Goal: Find specific page/section: Find specific page/section

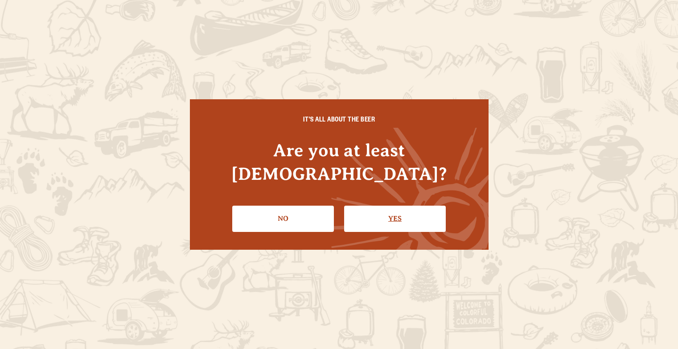
click at [398, 208] on link "Yes" at bounding box center [395, 219] width 102 height 26
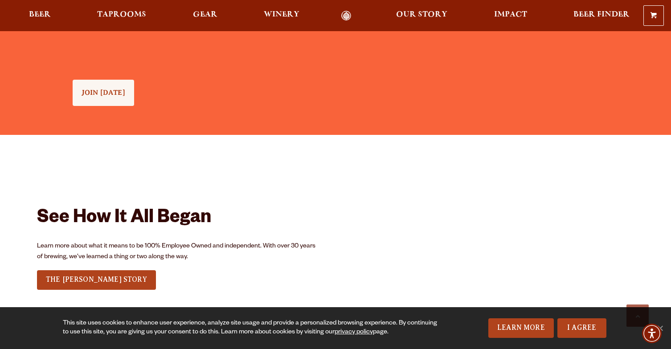
scroll to position [1069, 0]
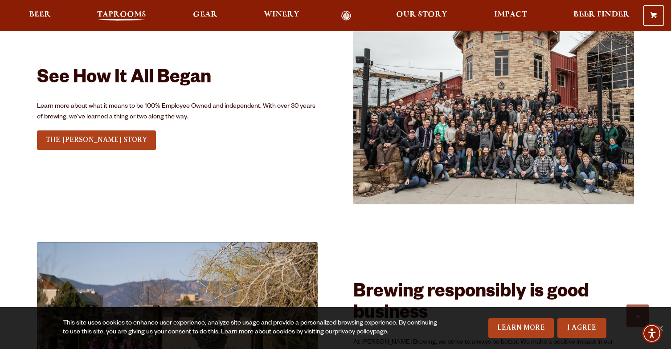
click at [125, 18] on span "Taprooms" at bounding box center [121, 14] width 49 height 7
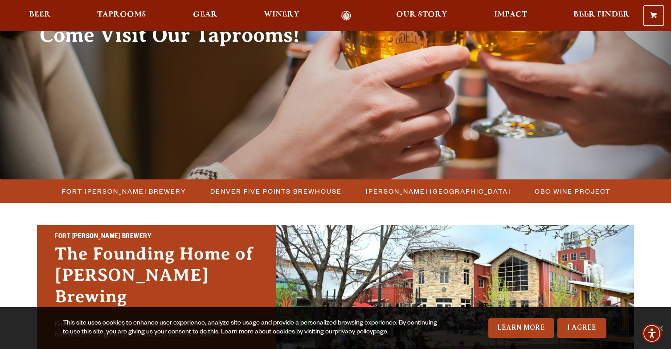
scroll to position [178, 0]
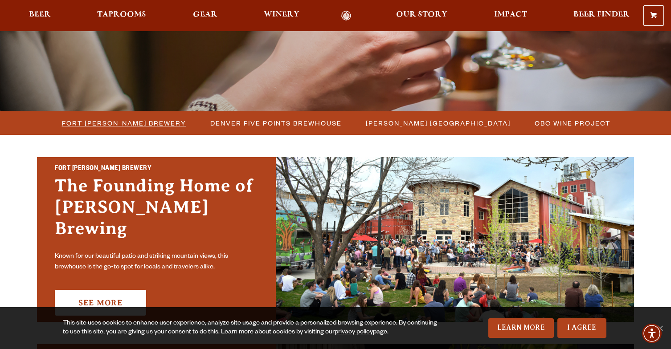
click at [127, 124] on span "Fort [PERSON_NAME] Brewery" at bounding box center [124, 123] width 124 height 13
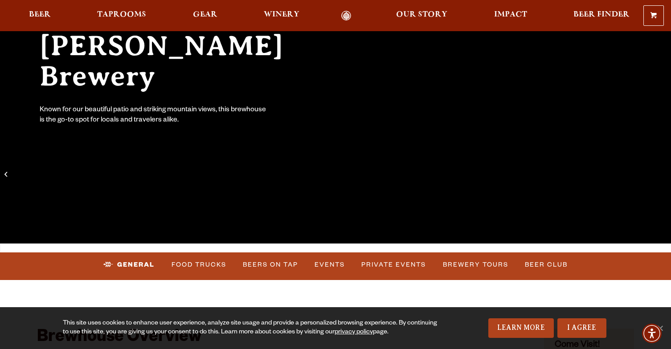
scroll to position [178, 0]
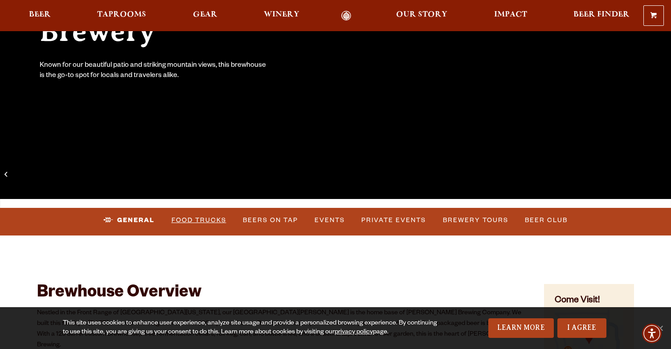
click at [212, 219] on link "Food Trucks" at bounding box center [199, 220] width 62 height 20
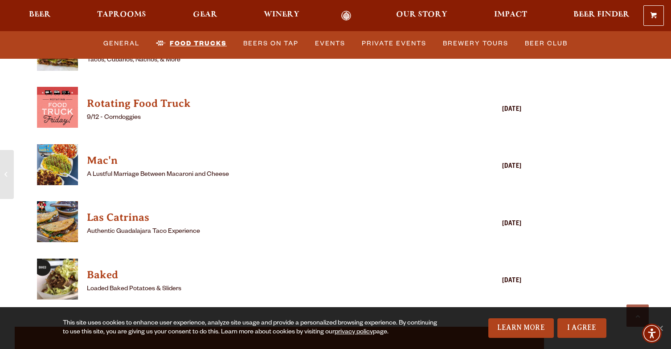
scroll to position [2451, 0]
